Goal: Task Accomplishment & Management: Manage account settings

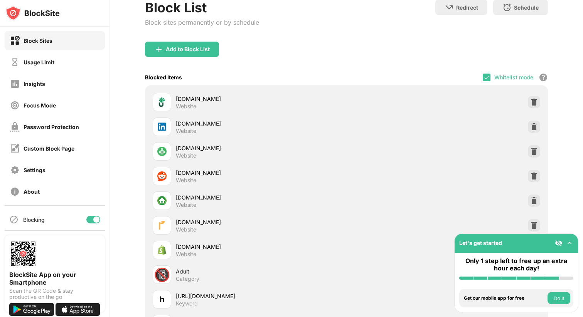
scroll to position [49, 0]
click at [494, 77] on div "Whitelist mode Block all websites except for those in your whitelist. Whitelist…" at bounding box center [515, 77] width 65 height 16
click at [489, 77] on img at bounding box center [487, 77] width 6 height 6
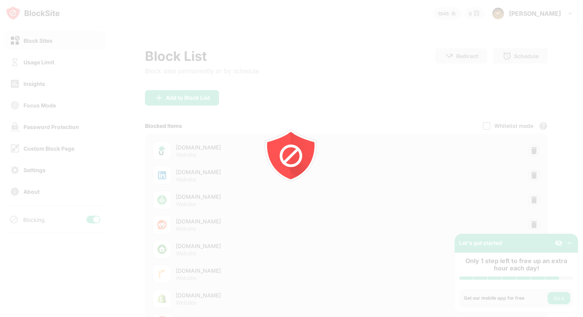
click at [336, 107] on icon "animation" at bounding box center [291, 158] width 139 height 139
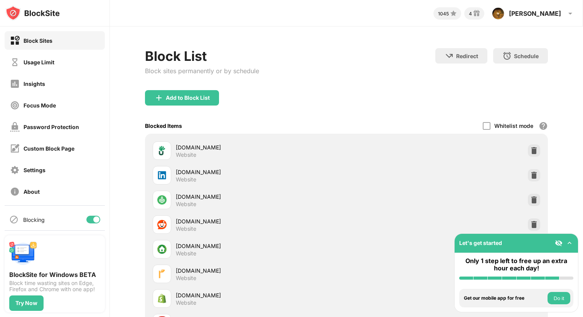
scroll to position [16, 0]
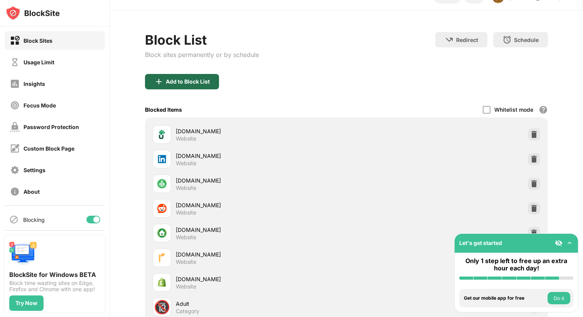
click at [193, 74] on div "Add to Block List" at bounding box center [182, 81] width 74 height 15
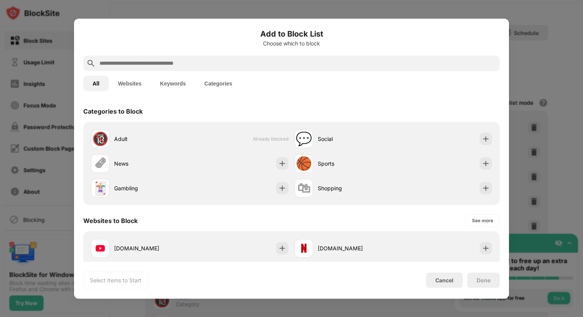
click at [206, 65] on input "text" at bounding box center [298, 63] width 398 height 9
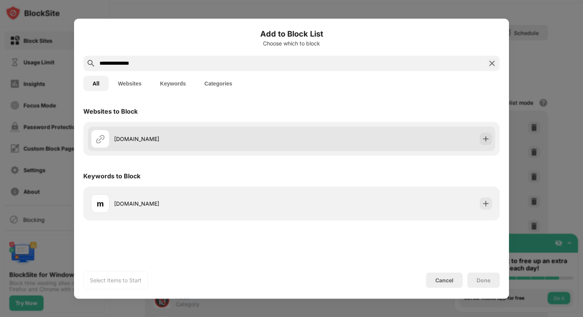
type input "**********"
click at [485, 138] on img at bounding box center [486, 139] width 8 height 8
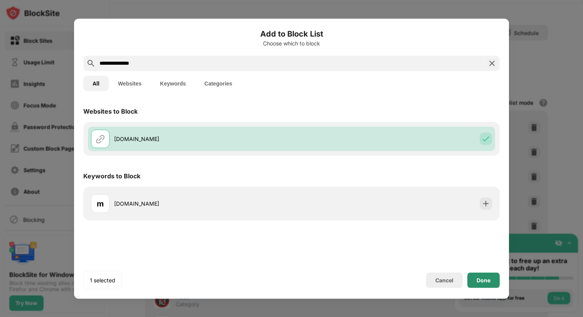
click at [487, 280] on div "Done" at bounding box center [484, 280] width 14 height 6
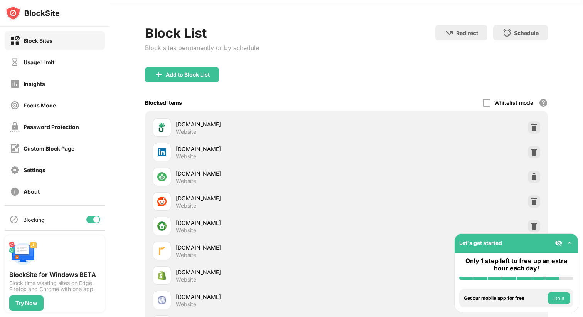
click at [561, 298] on button "Do it" at bounding box center [559, 298] width 23 height 12
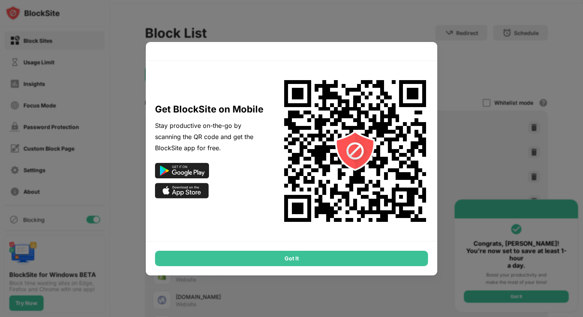
click at [333, 258] on div "Got It" at bounding box center [291, 258] width 273 height 15
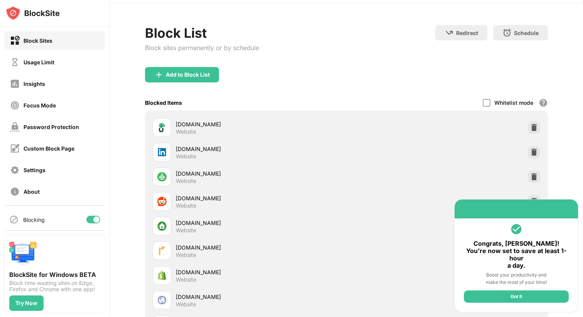
click at [525, 295] on div "Got It" at bounding box center [516, 297] width 105 height 12
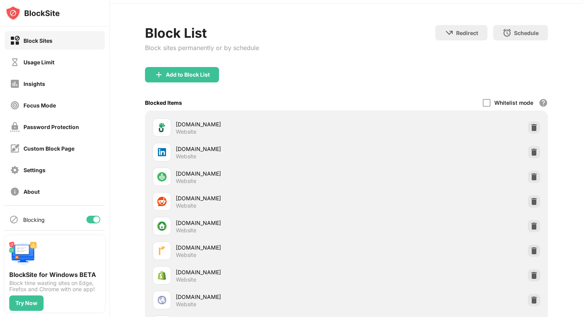
click at [294, 75] on div "Add to Block List" at bounding box center [346, 81] width 403 height 28
